Goal: Check status: Check status

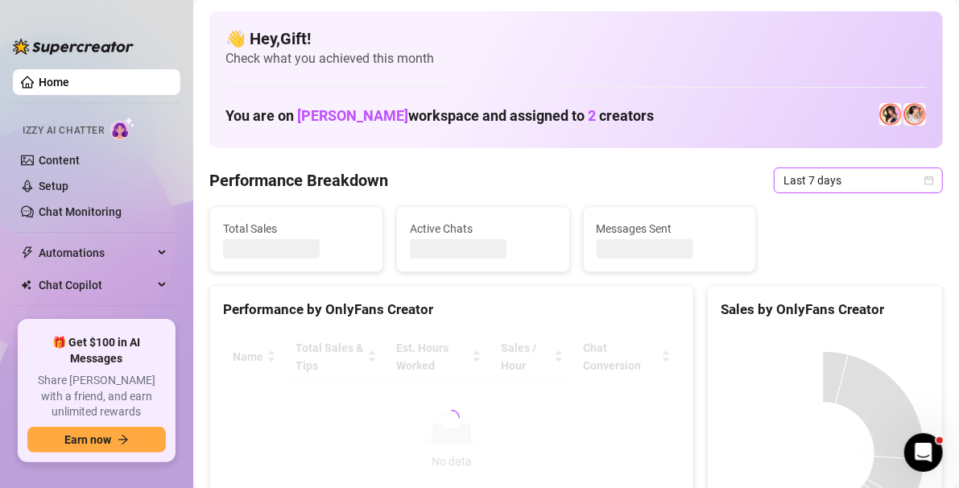
click at [925, 180] on icon "calendar" at bounding box center [930, 181] width 10 height 10
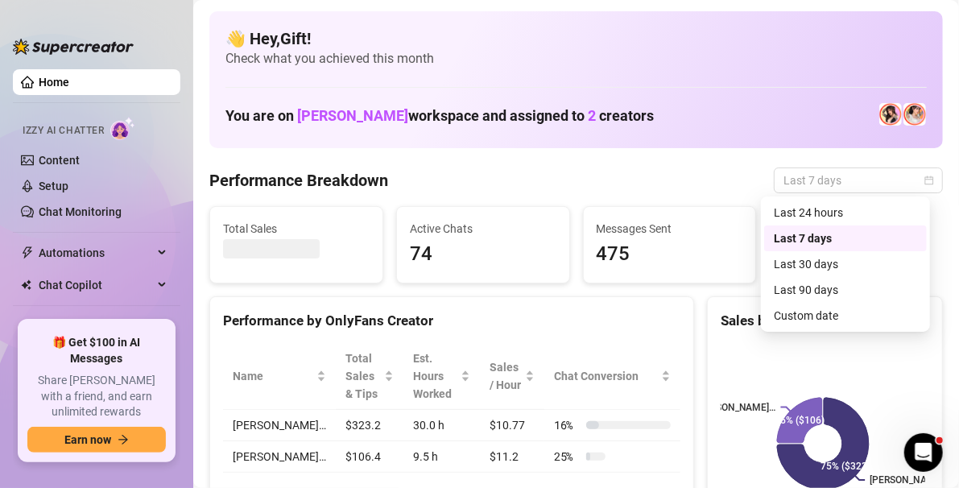
click at [849, 322] on div "Custom date" at bounding box center [845, 316] width 143 height 18
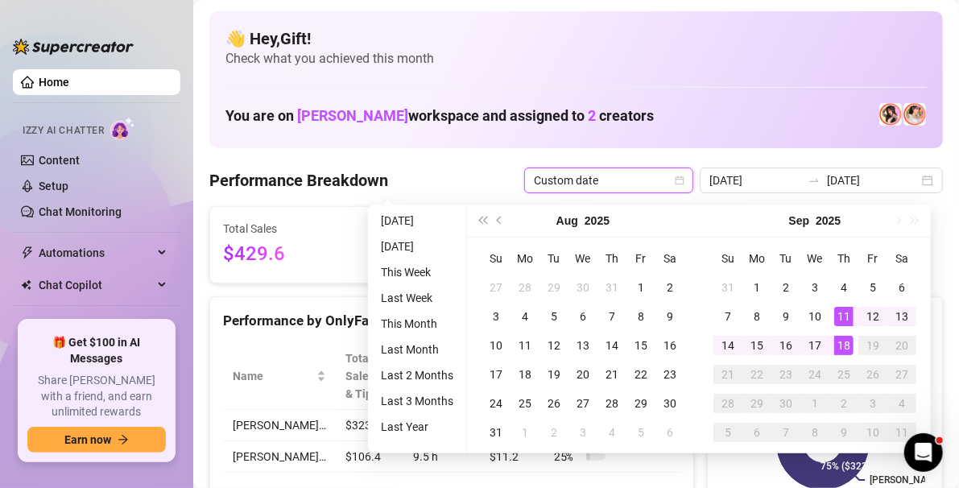
click at [846, 348] on div "18" at bounding box center [843, 345] width 19 height 19
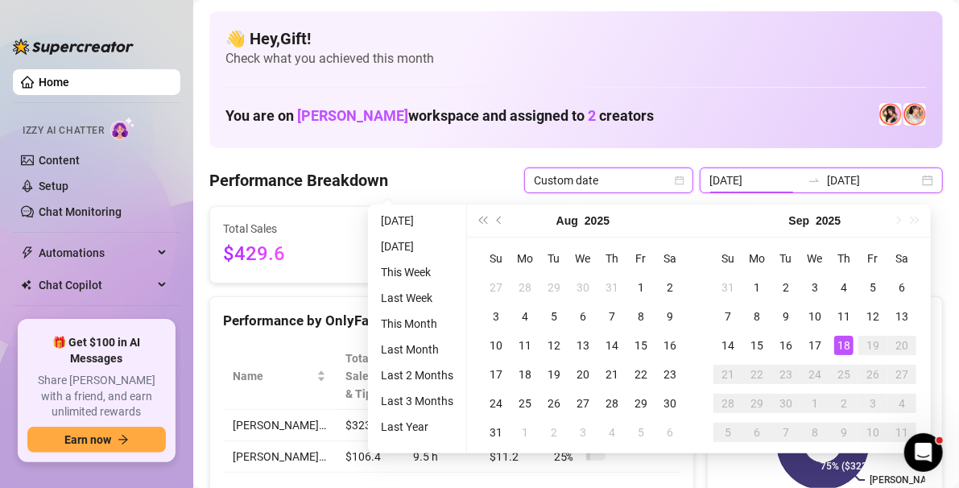
type input "[DATE]"
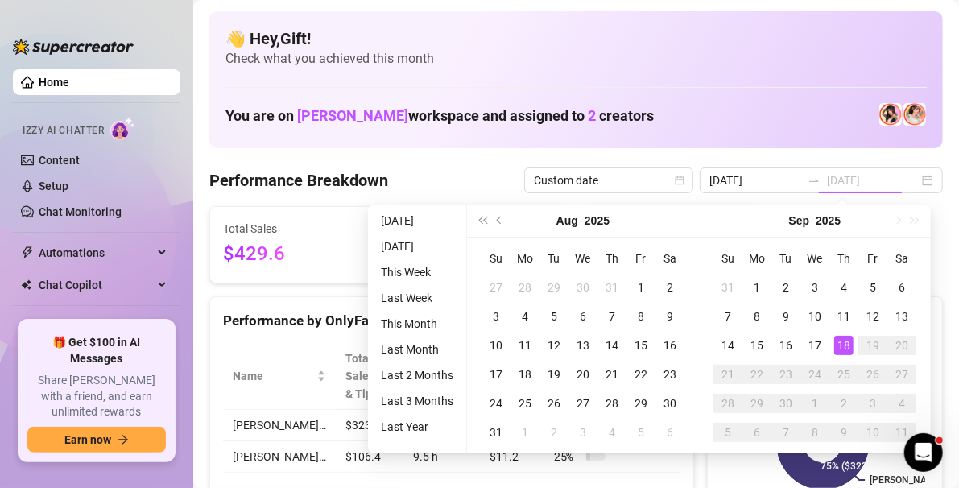
click at [842, 345] on div "18" at bounding box center [843, 345] width 19 height 19
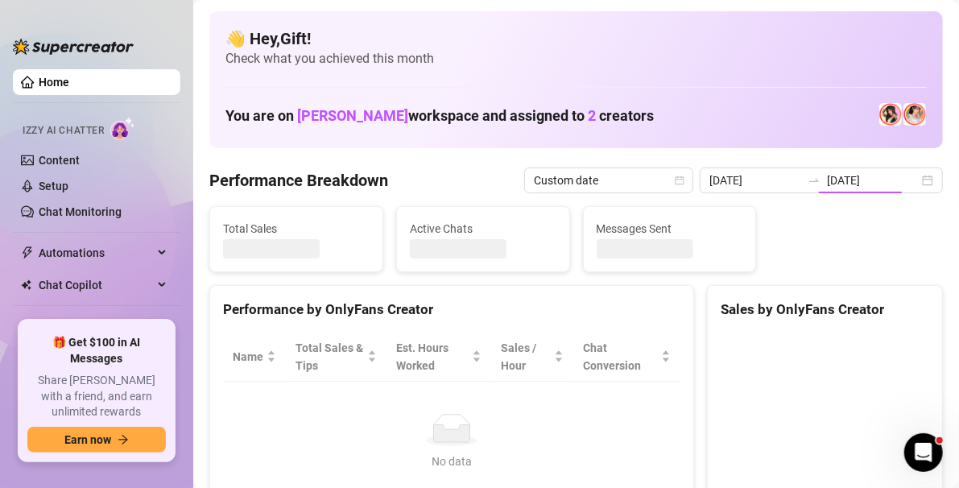
type input "[DATE]"
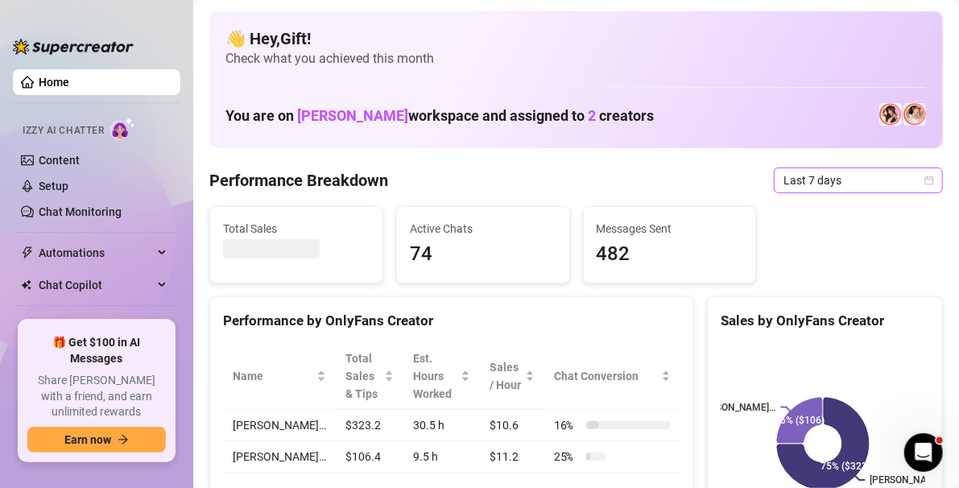
click at [925, 184] on icon "calendar" at bounding box center [929, 180] width 9 height 9
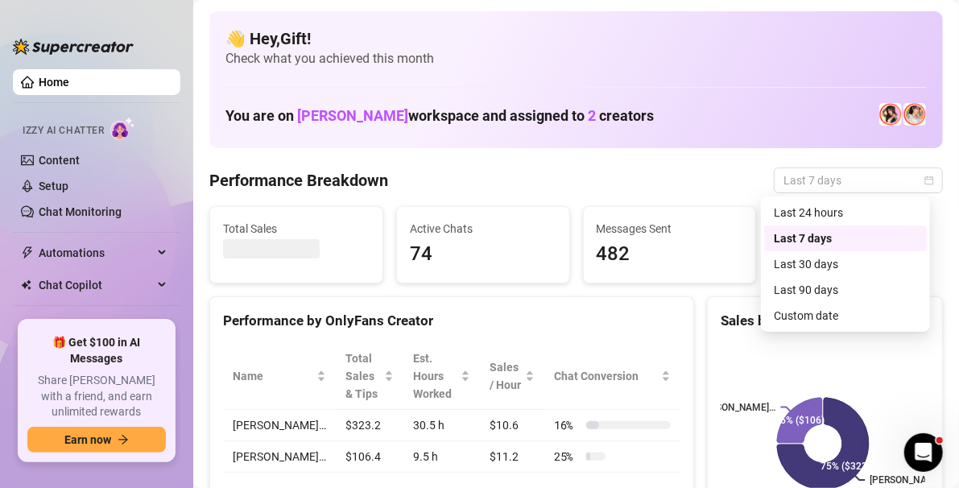
click at [862, 316] on div "Custom date" at bounding box center [845, 316] width 143 height 18
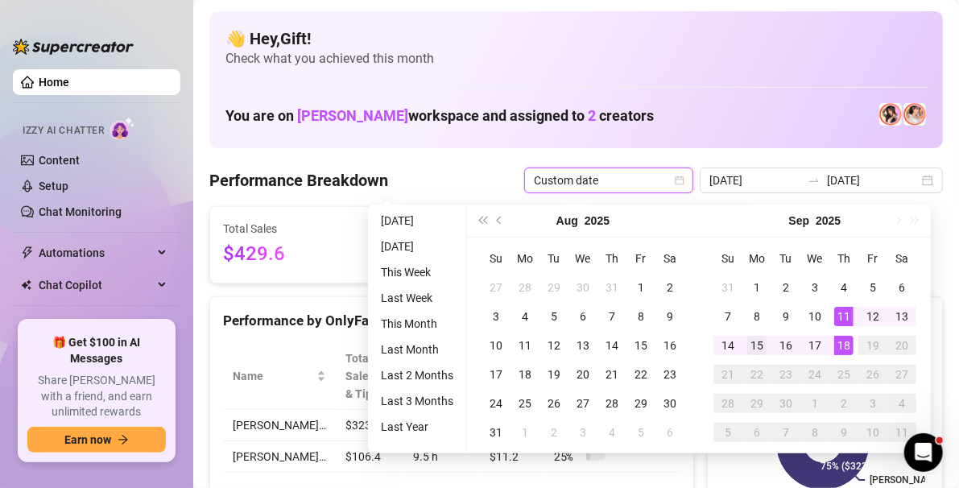
click at [758, 348] on div "15" at bounding box center [756, 345] width 19 height 19
type input "[DATE]"
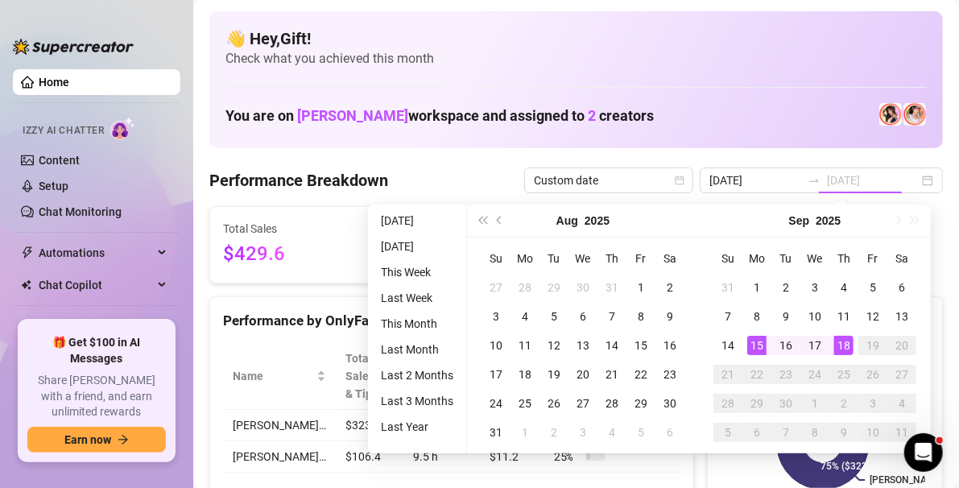
click at [841, 339] on div "18" at bounding box center [843, 345] width 19 height 19
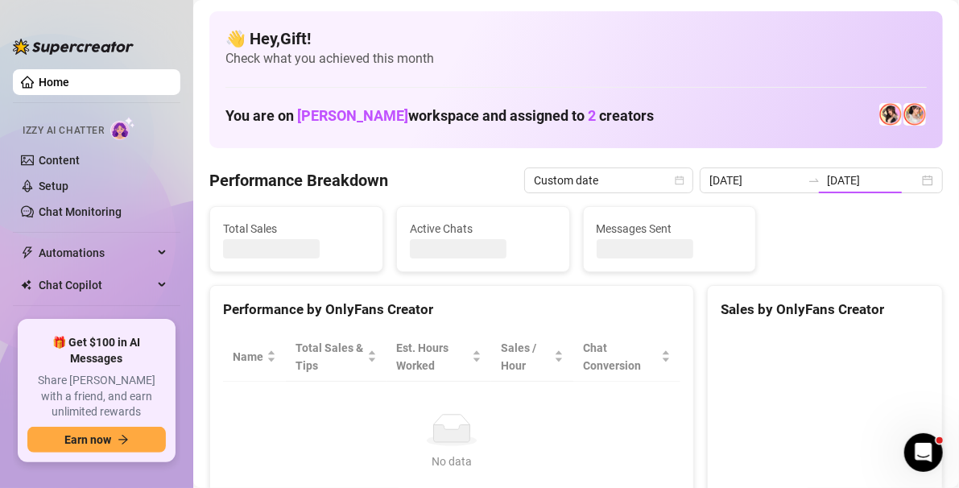
type input "[DATE]"
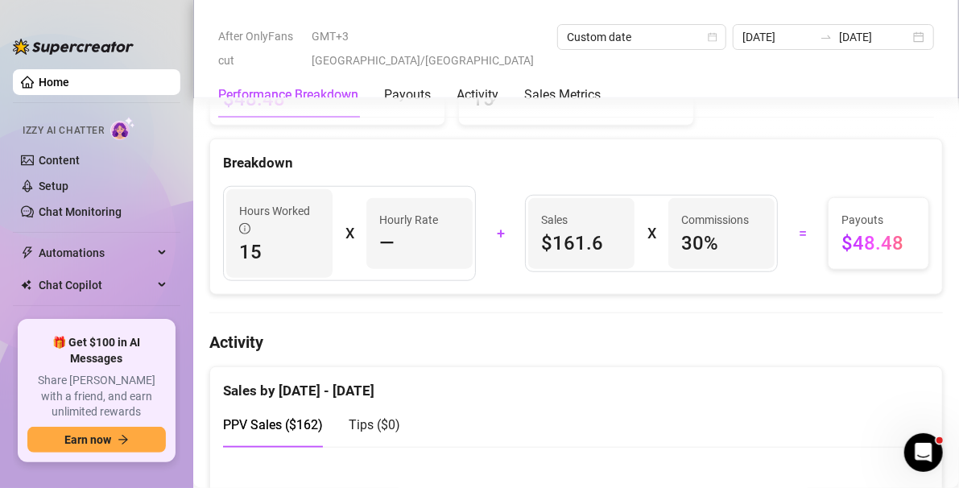
scroll to position [577, 0]
